Goal: Task Accomplishment & Management: Manage account settings

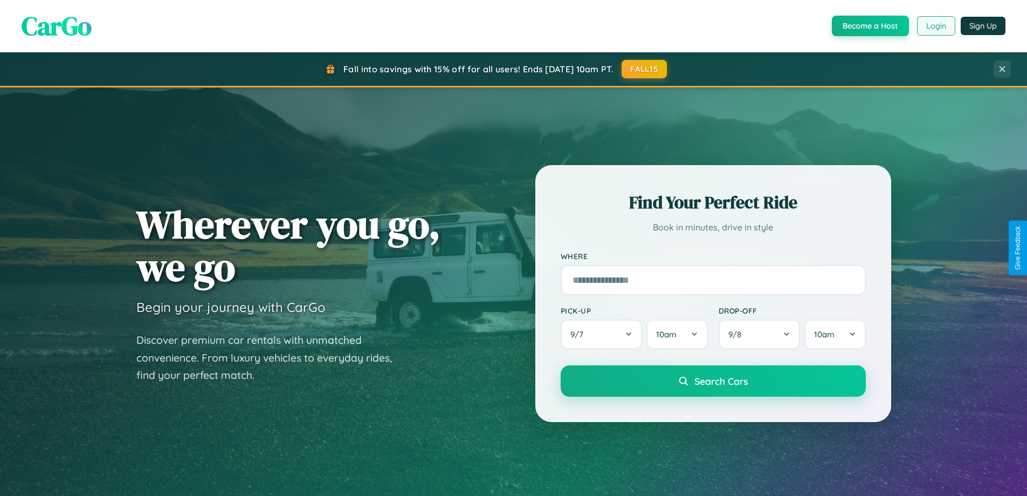
click at [936, 26] on button "Login" at bounding box center [936, 25] width 38 height 19
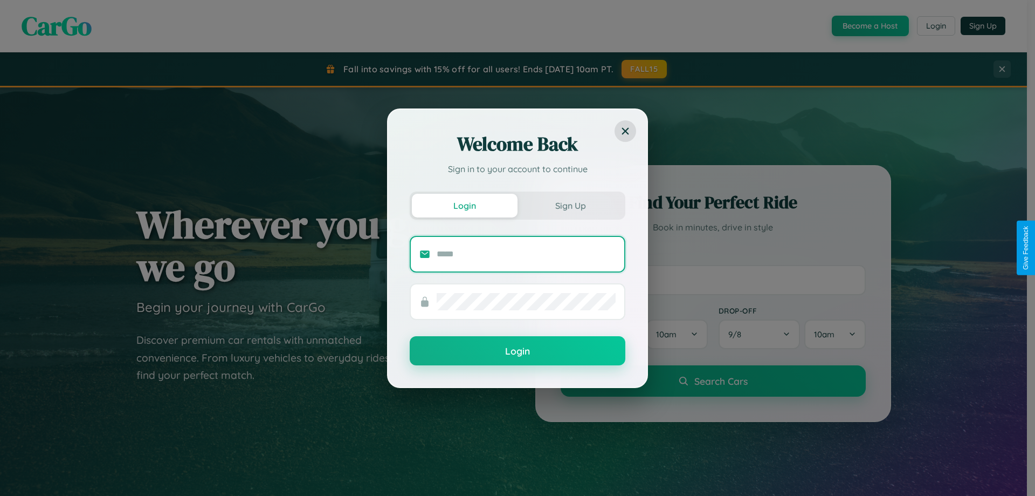
click at [526, 253] on input "text" at bounding box center [526, 253] width 179 height 17
type input "**********"
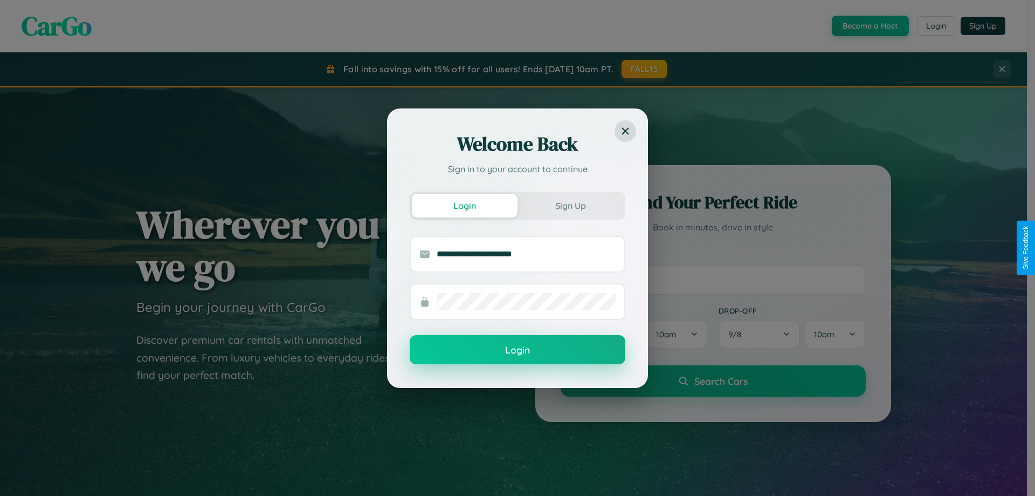
click at [518, 350] on button "Login" at bounding box center [518, 349] width 216 height 29
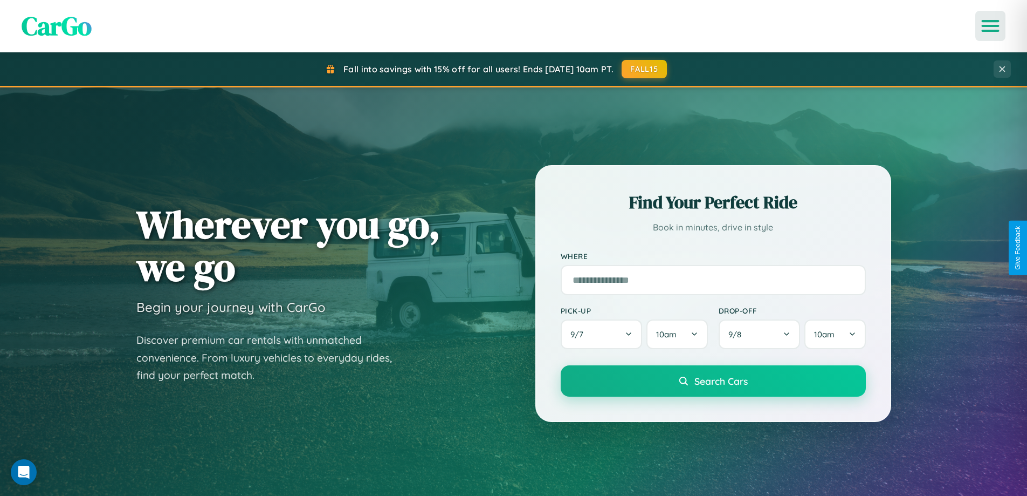
click at [991, 26] on icon "Open menu" at bounding box center [991, 26] width 16 height 10
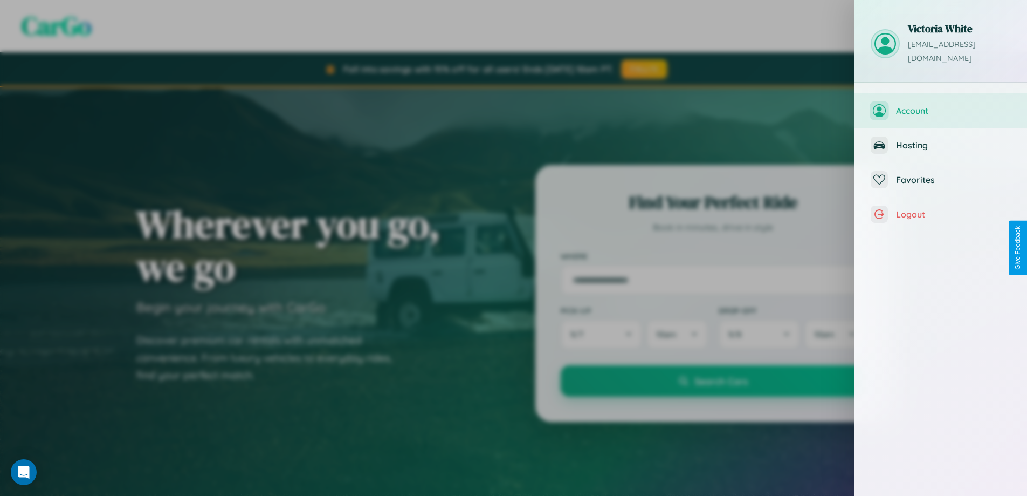
click at [941, 105] on span "Account" at bounding box center [953, 110] width 115 height 11
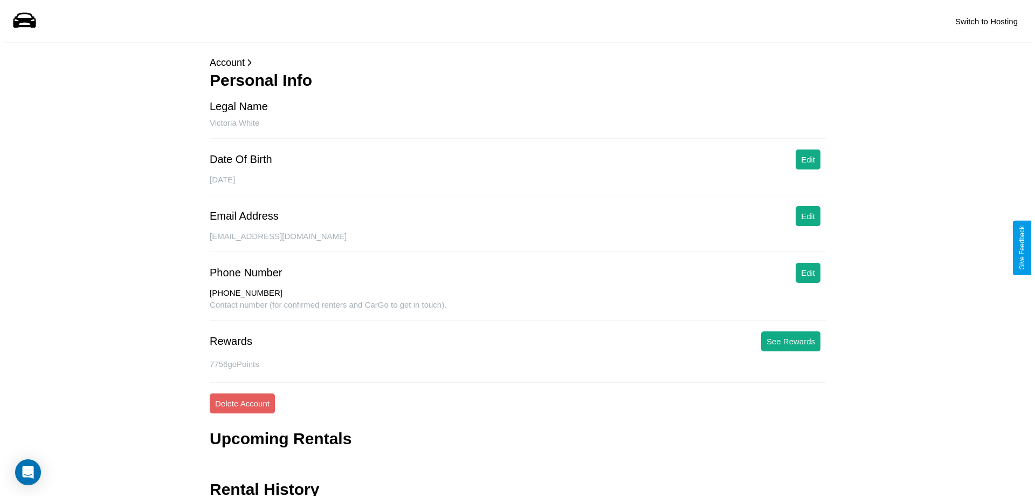
scroll to position [44, 0]
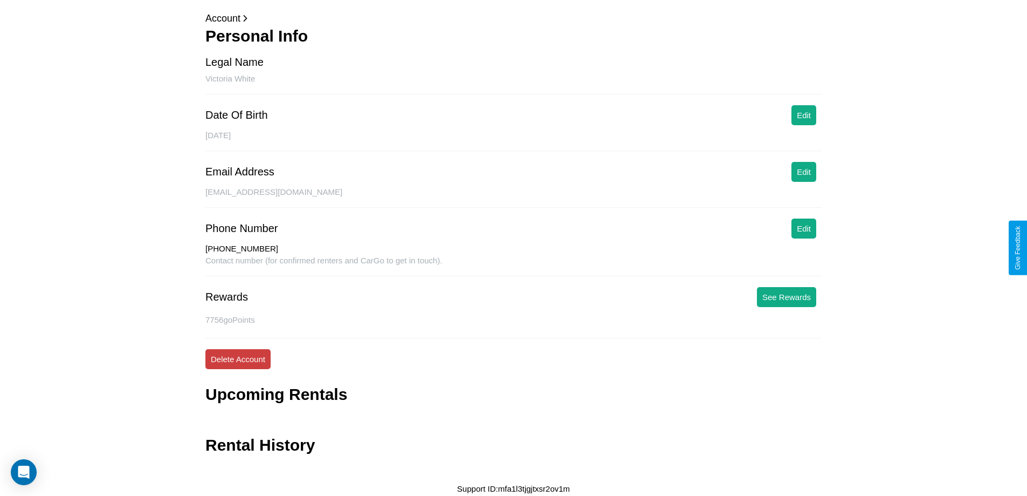
click at [238, 359] on button "Delete Account" at bounding box center [237, 359] width 65 height 20
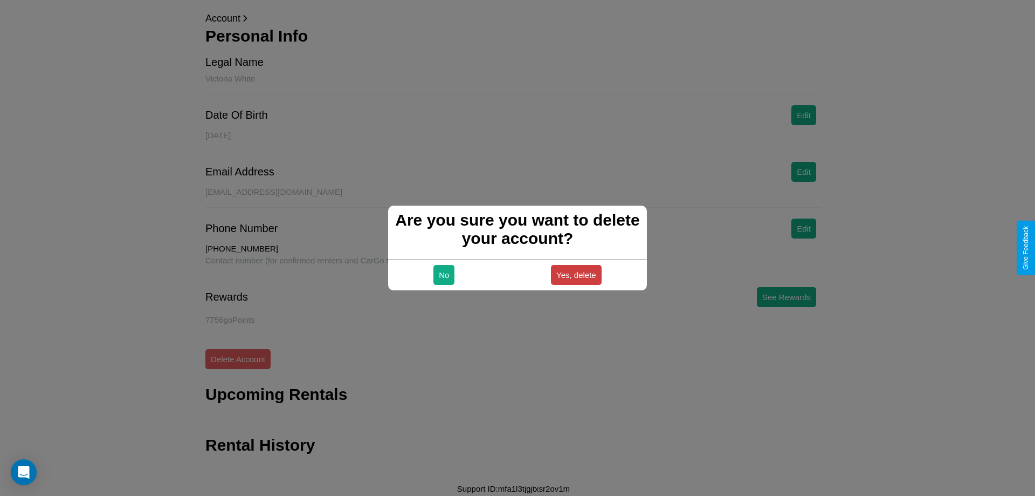
click at [576, 274] on button "Yes, delete" at bounding box center [576, 275] width 51 height 20
